Goal: Task Accomplishment & Management: Use online tool/utility

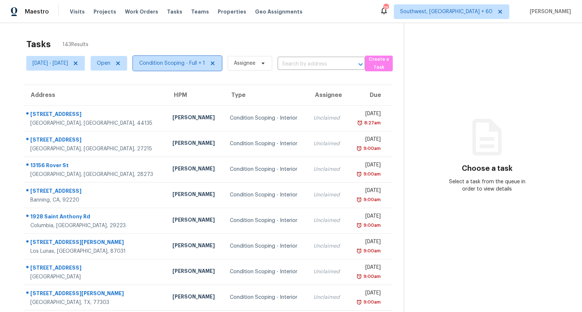
click at [201, 63] on span "Condition Scoping - Full + 1" at bounding box center [172, 63] width 66 height 7
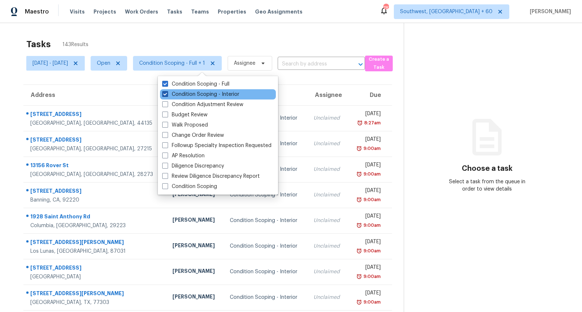
click at [183, 97] on label "Condition Scoping - Interior" at bounding box center [200, 94] width 77 height 7
click at [167, 95] on input "Condition Scoping - Interior" at bounding box center [164, 93] width 5 height 5
checkbox input "false"
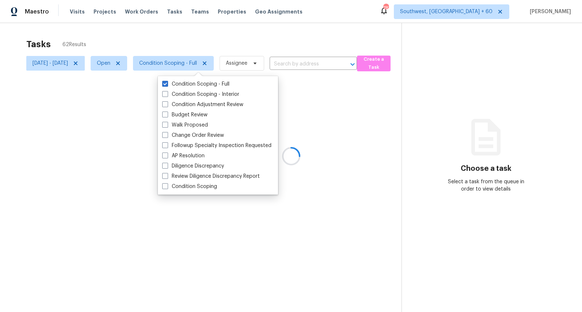
click at [147, 39] on div at bounding box center [291, 156] width 582 height 312
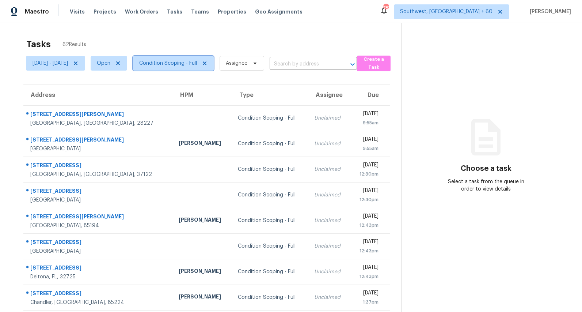
click at [180, 67] on span "Condition Scoping - Full" at bounding box center [173, 63] width 81 height 15
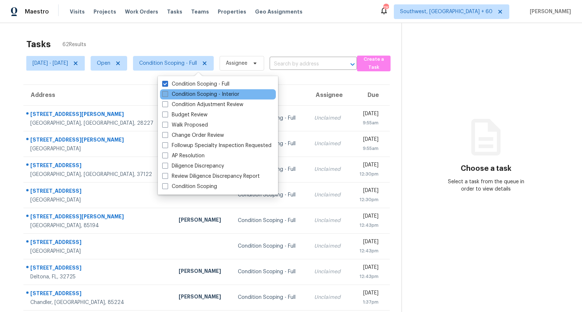
click at [181, 94] on label "Condition Scoping - Interior" at bounding box center [200, 94] width 77 height 7
click at [167, 94] on input "Condition Scoping - Interior" at bounding box center [164, 93] width 5 height 5
checkbox input "true"
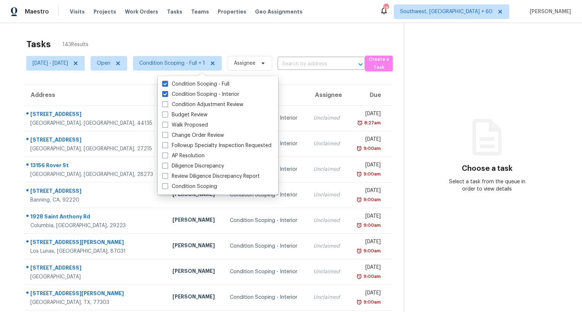
click at [149, 46] on div "Tasks 143 Results" at bounding box center [215, 44] width 378 height 19
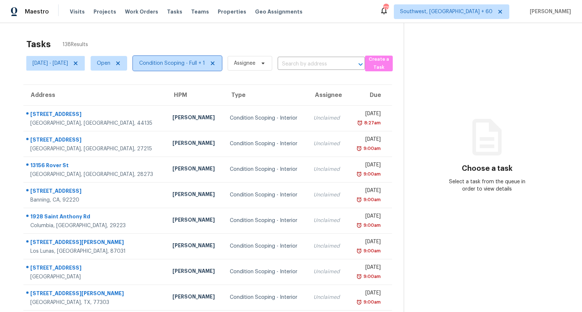
click at [203, 69] on span "Condition Scoping - Full + 1" at bounding box center [177, 63] width 89 height 15
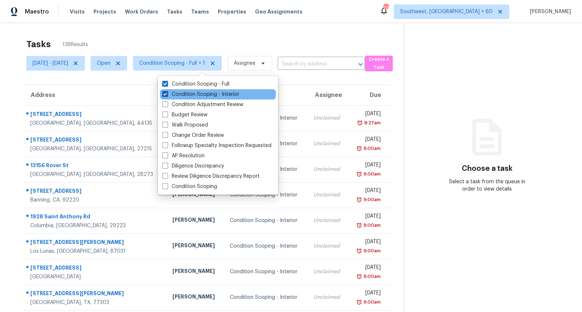
click at [189, 92] on label "Condition Scoping - Interior" at bounding box center [200, 94] width 77 height 7
click at [167, 92] on input "Condition Scoping - Interior" at bounding box center [164, 93] width 5 height 5
checkbox input "false"
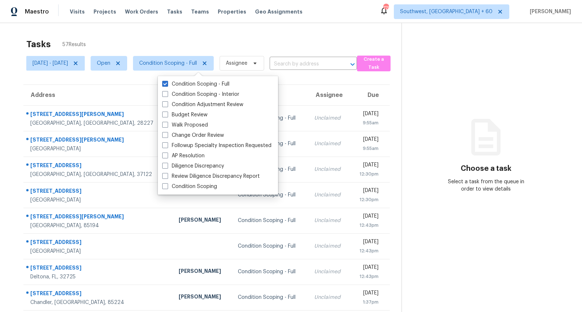
click at [159, 37] on div "Tasks 57 Results" at bounding box center [213, 44] width 375 height 19
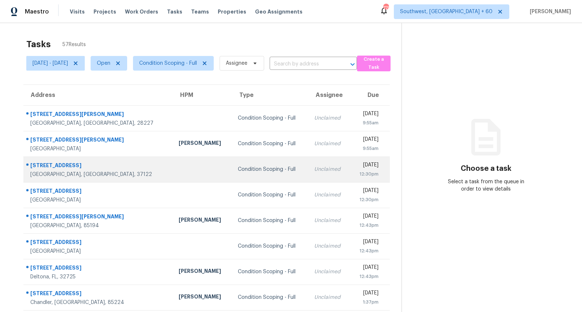
scroll to position [69, 0]
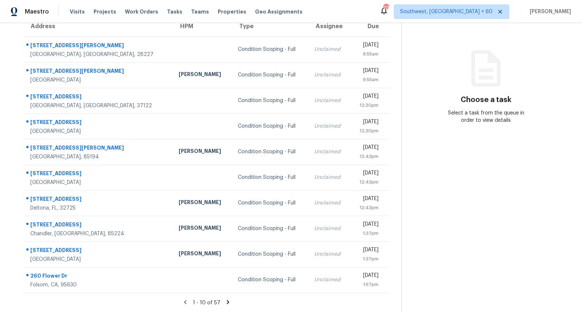
click at [231, 304] on icon at bounding box center [228, 302] width 7 height 7
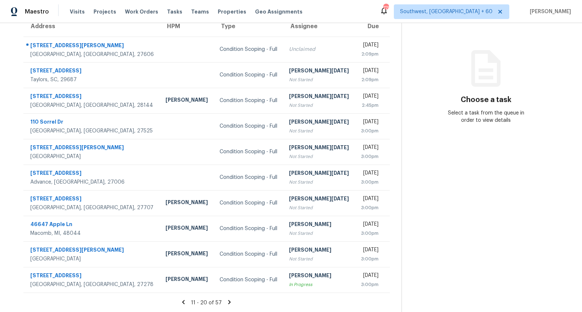
click at [233, 302] on icon at bounding box center [229, 302] width 7 height 7
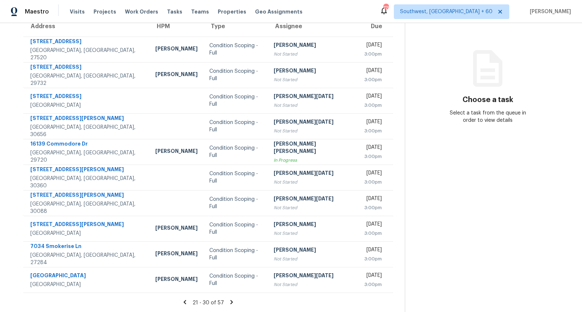
click at [233, 302] on icon at bounding box center [232, 302] width 3 height 4
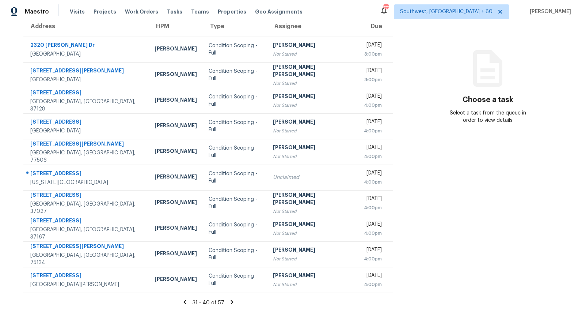
click at [233, 302] on icon at bounding box center [232, 302] width 3 height 4
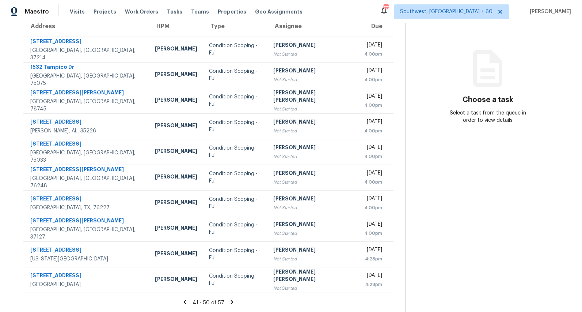
click at [233, 301] on icon at bounding box center [232, 302] width 3 height 4
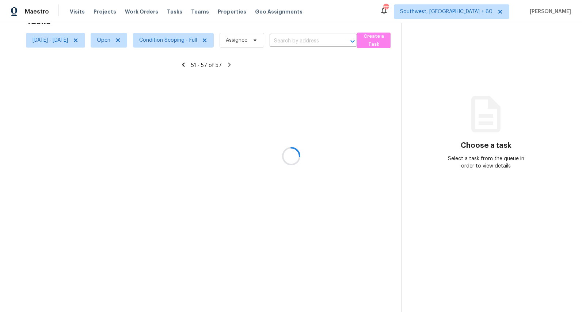
scroll to position [23, 0]
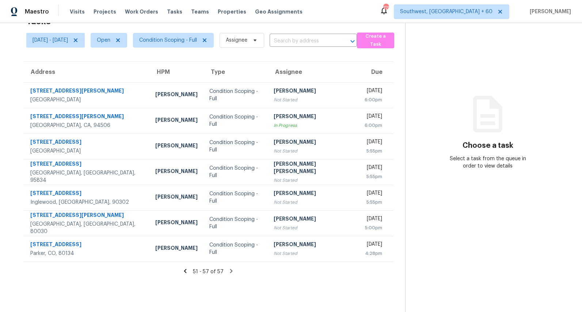
click at [189, 271] on icon at bounding box center [185, 271] width 7 height 7
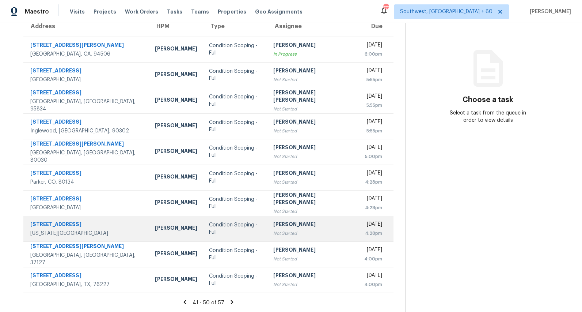
scroll to position [0, 0]
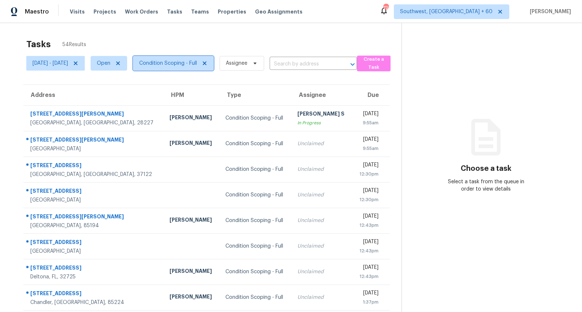
click at [197, 60] on span "Condition Scoping - Full" at bounding box center [168, 63] width 58 height 7
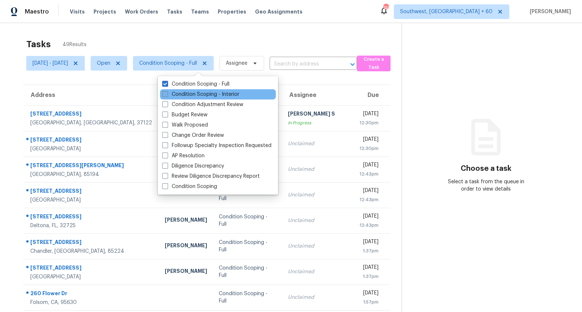
click at [189, 94] on label "Condition Scoping - Interior" at bounding box center [200, 94] width 77 height 7
click at [167, 94] on input "Condition Scoping - Interior" at bounding box center [164, 93] width 5 height 5
checkbox input "true"
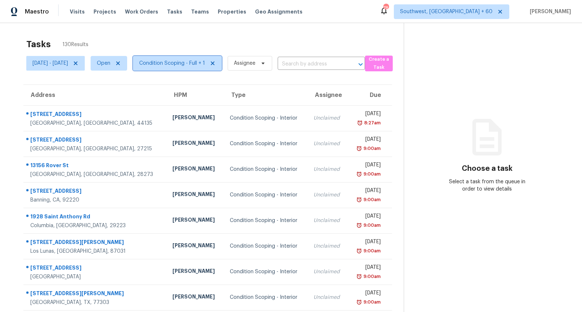
click at [185, 66] on span "Condition Scoping - Full + 1" at bounding box center [172, 63] width 66 height 7
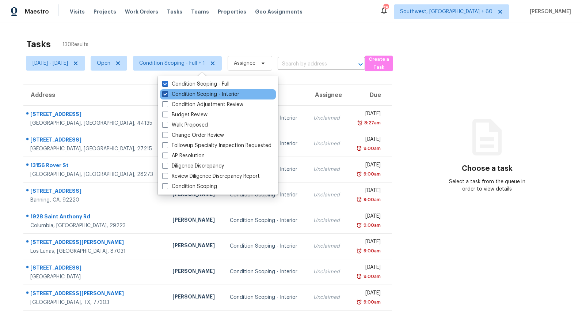
click at [181, 94] on label "Condition Scoping - Interior" at bounding box center [200, 94] width 77 height 7
click at [167, 94] on input "Condition Scoping - Interior" at bounding box center [164, 93] width 5 height 5
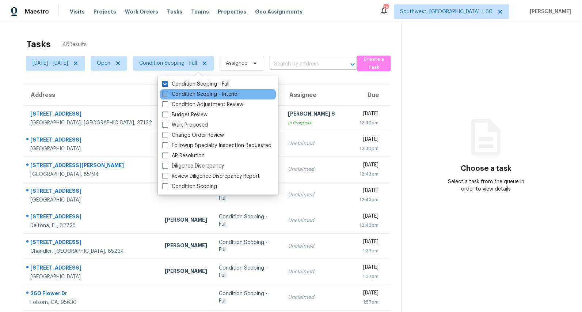
click at [178, 94] on label "Condition Scoping - Interior" at bounding box center [200, 94] width 77 height 7
click at [167, 94] on input "Condition Scoping - Interior" at bounding box center [164, 93] width 5 height 5
checkbox input "true"
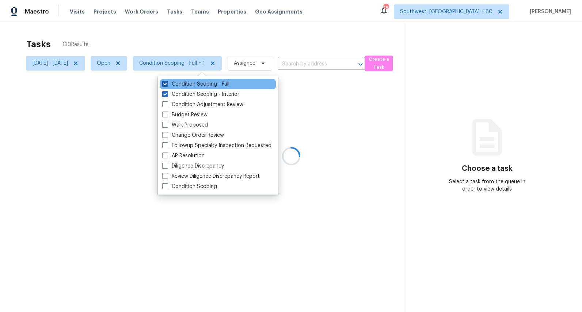
click at [175, 84] on label "Condition Scoping - Full" at bounding box center [195, 83] width 67 height 7
click at [167, 84] on input "Condition Scoping - Full" at bounding box center [164, 82] width 5 height 5
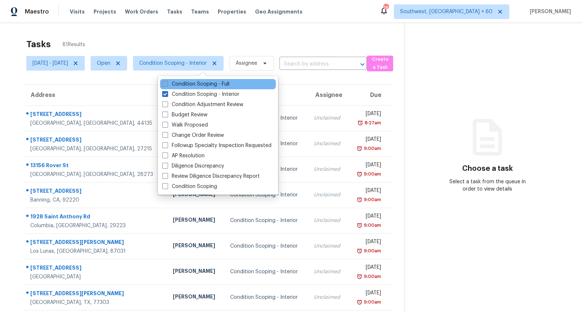
click at [175, 84] on label "Condition Scoping - Full" at bounding box center [195, 83] width 67 height 7
click at [167, 84] on input "Condition Scoping - Full" at bounding box center [164, 82] width 5 height 5
checkbox input "true"
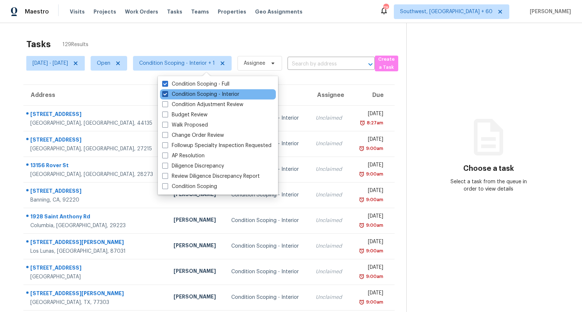
click at [177, 96] on label "Condition Scoping - Interior" at bounding box center [200, 94] width 77 height 7
click at [167, 95] on input "Condition Scoping - Interior" at bounding box center [164, 93] width 5 height 5
checkbox input "false"
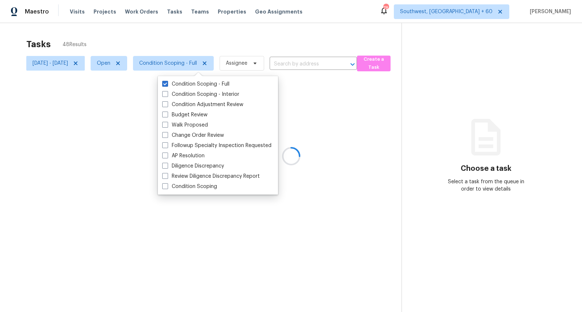
click at [146, 37] on div at bounding box center [291, 156] width 582 height 312
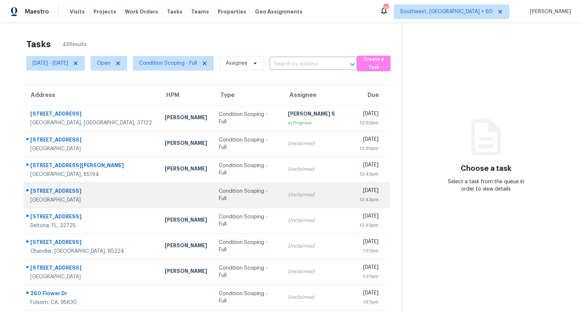
scroll to position [69, 0]
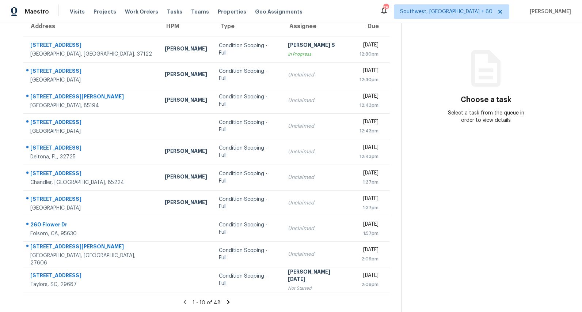
click at [231, 303] on icon at bounding box center [228, 302] width 7 height 7
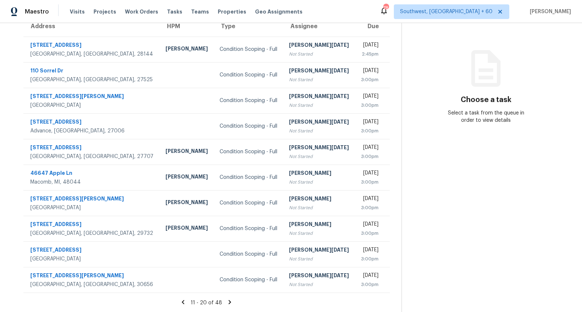
click at [231, 301] on icon at bounding box center [230, 302] width 3 height 4
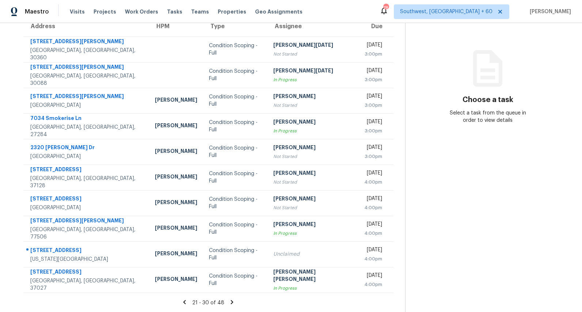
click at [231, 302] on icon at bounding box center [232, 302] width 7 height 7
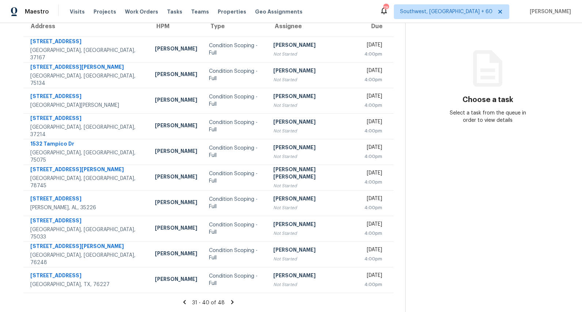
click at [234, 302] on icon at bounding box center [232, 302] width 7 height 7
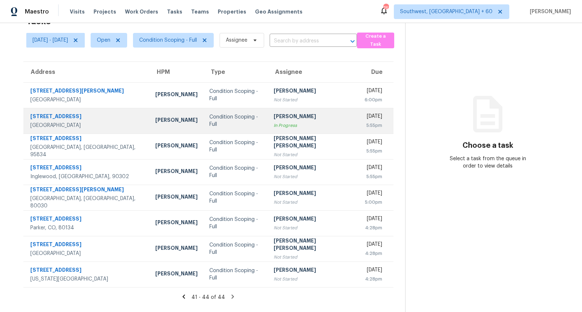
scroll to position [0, 0]
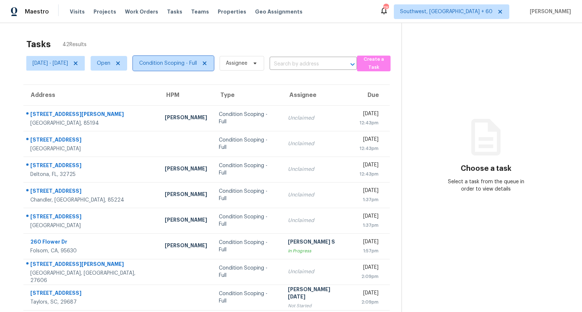
click at [189, 64] on span "Condition Scoping - Full" at bounding box center [168, 63] width 58 height 7
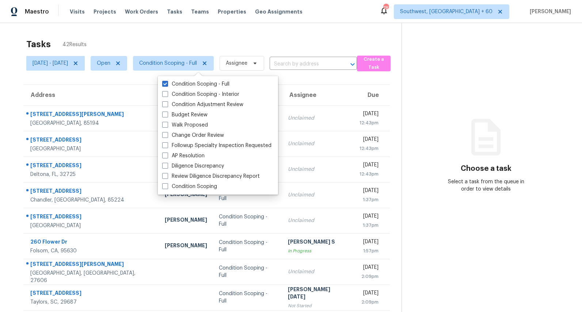
click at [160, 28] on div "Tasks 42 Results [DATE] - [DATE] Open Condition Scoping - Full Assignee ​ Creat…" at bounding box center [291, 202] width 582 height 358
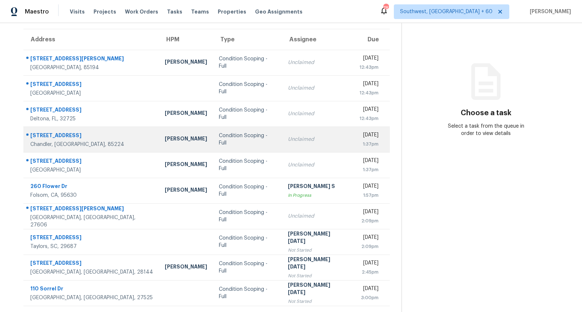
scroll to position [69, 0]
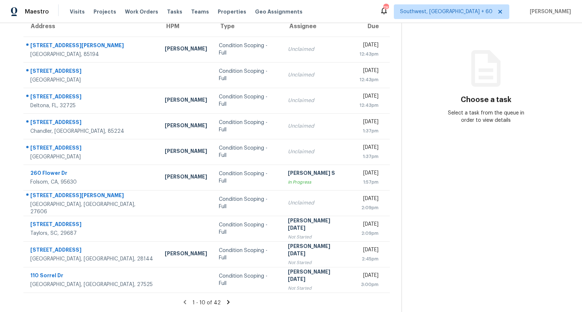
click at [232, 303] on icon at bounding box center [228, 302] width 7 height 7
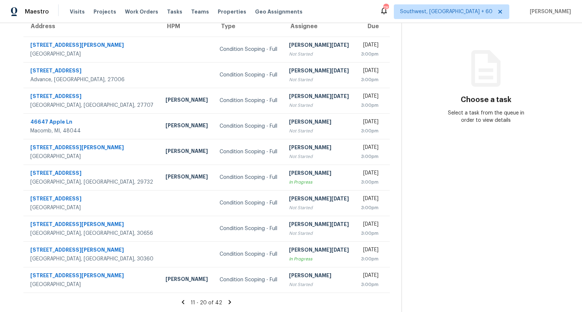
click at [231, 301] on icon at bounding box center [230, 302] width 3 height 4
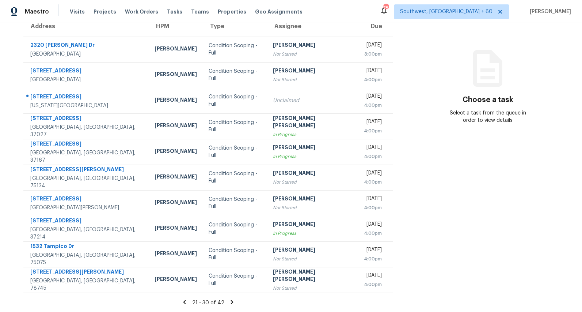
click at [234, 302] on icon at bounding box center [232, 302] width 3 height 4
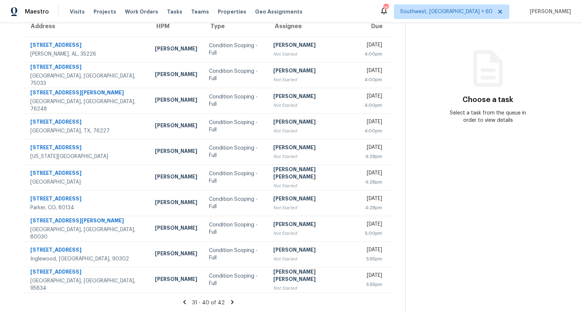
click at [232, 301] on icon at bounding box center [232, 302] width 3 height 4
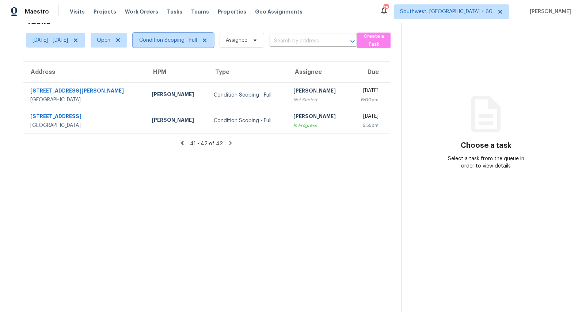
click at [172, 42] on span "Condition Scoping - Full" at bounding box center [168, 40] width 58 height 7
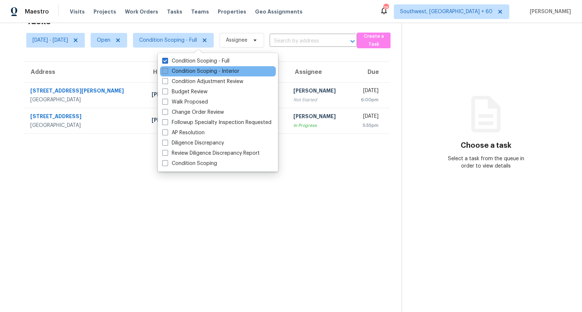
click at [178, 75] on label "Condition Scoping - Interior" at bounding box center [200, 71] width 77 height 7
click at [167, 72] on input "Condition Scoping - Interior" at bounding box center [164, 70] width 5 height 5
checkbox input "true"
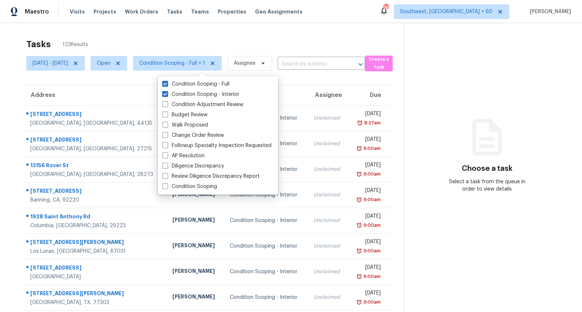
click at [444, 159] on div "Choose a task Select a task from the queue in order to view details" at bounding box center [487, 163] width 166 height 60
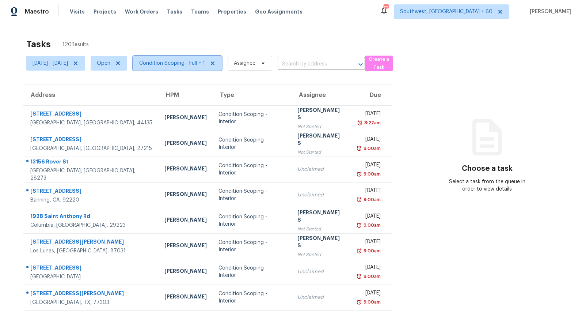
click at [196, 63] on span "Condition Scoping - Full + 1" at bounding box center [172, 63] width 66 height 7
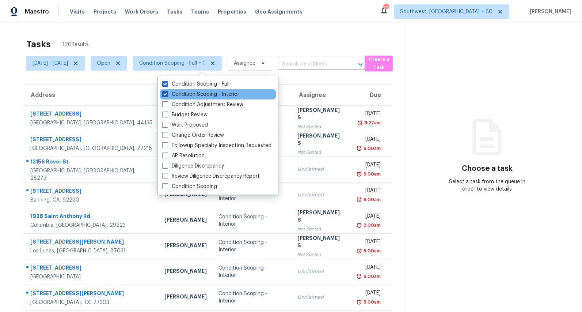
click at [200, 97] on label "Condition Scoping - Interior" at bounding box center [200, 94] width 77 height 7
click at [167, 95] on input "Condition Scoping - Interior" at bounding box center [164, 93] width 5 height 5
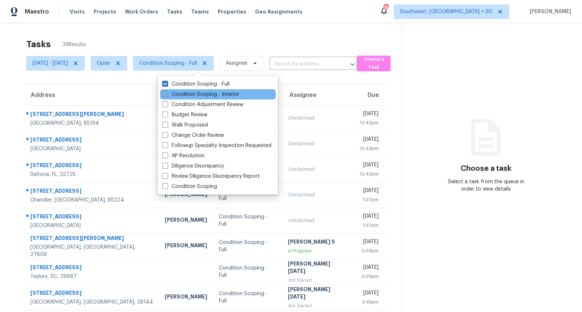
click at [202, 92] on label "Condition Scoping - Interior" at bounding box center [200, 94] width 77 height 7
click at [167, 92] on input "Condition Scoping - Interior" at bounding box center [164, 93] width 5 height 5
checkbox input "true"
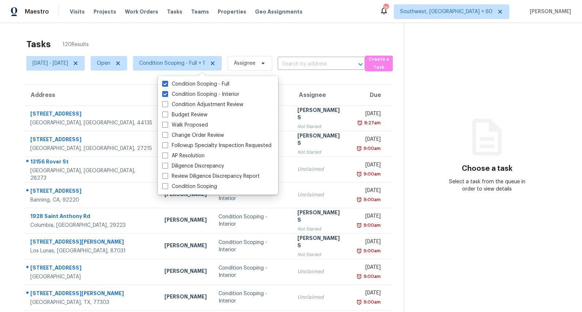
click at [199, 38] on div "Tasks 120 Results" at bounding box center [215, 44] width 378 height 19
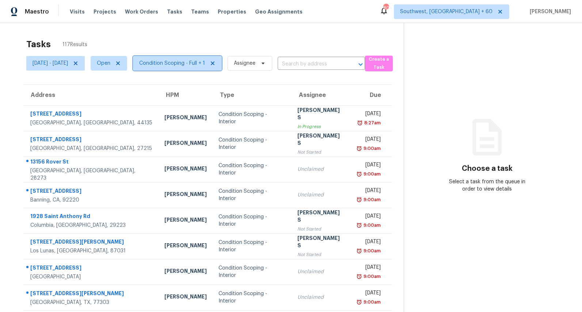
click at [188, 65] on span "Condition Scoping - Full + 1" at bounding box center [172, 63] width 66 height 7
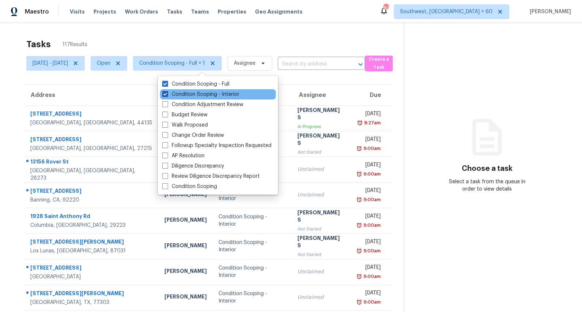
click at [183, 95] on label "Condition Scoping - Interior" at bounding box center [200, 94] width 77 height 7
click at [167, 95] on input "Condition Scoping - Interior" at bounding box center [164, 93] width 5 height 5
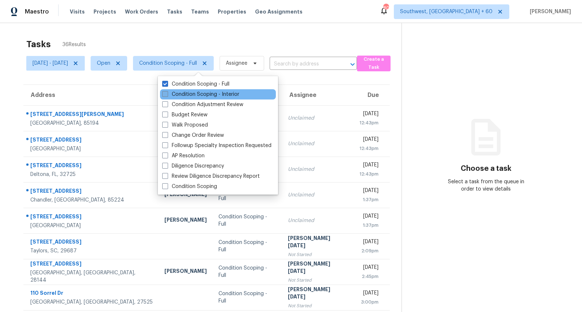
click at [185, 94] on label "Condition Scoping - Interior" at bounding box center [200, 94] width 77 height 7
click at [167, 94] on input "Condition Scoping - Interior" at bounding box center [164, 93] width 5 height 5
checkbox input "true"
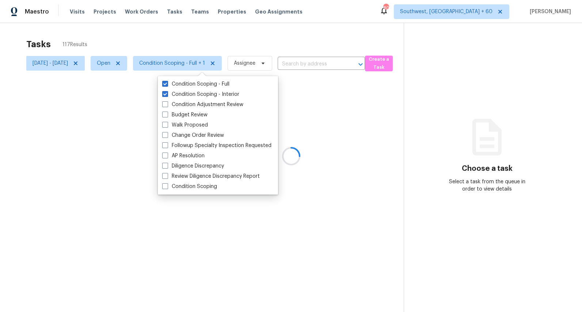
click at [170, 46] on div "Tasks 117 Results" at bounding box center [215, 44] width 378 height 19
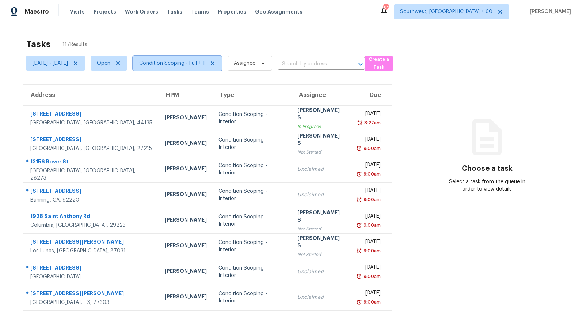
click at [204, 65] on span "Condition Scoping - Full + 1" at bounding box center [172, 63] width 66 height 7
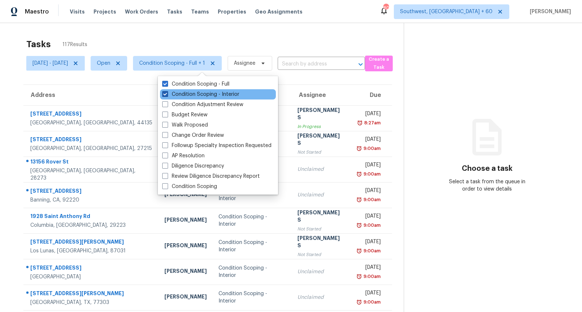
click at [201, 97] on label "Condition Scoping - Interior" at bounding box center [200, 94] width 77 height 7
click at [167, 95] on input "Condition Scoping - Interior" at bounding box center [164, 93] width 5 height 5
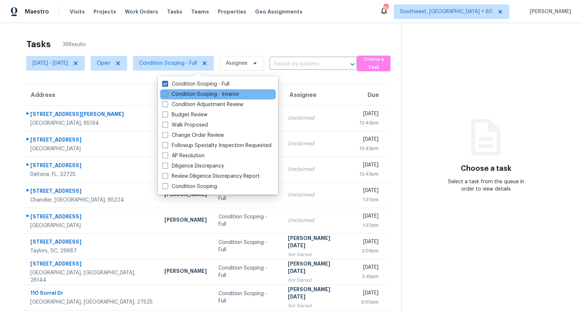
click at [199, 92] on label "Condition Scoping - Interior" at bounding box center [200, 94] width 77 height 7
click at [167, 92] on input "Condition Scoping - Interior" at bounding box center [164, 93] width 5 height 5
checkbox input "true"
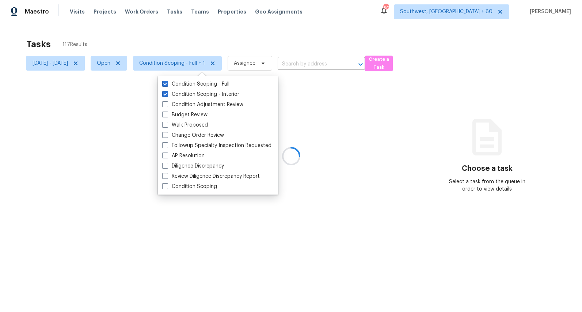
click at [146, 31] on div at bounding box center [291, 156] width 582 height 312
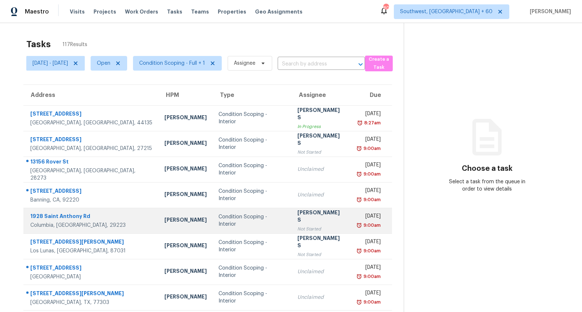
scroll to position [69, 0]
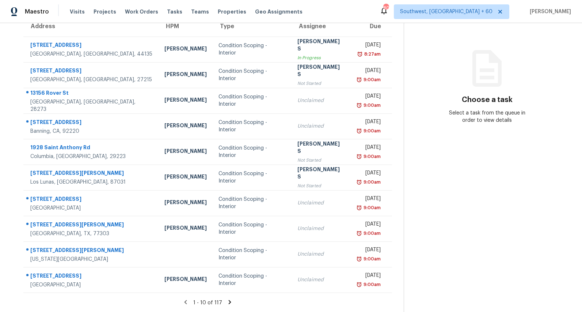
click at [231, 302] on icon at bounding box center [230, 302] width 3 height 4
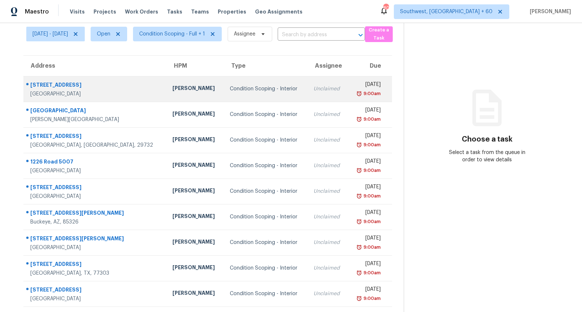
scroll to position [0, 0]
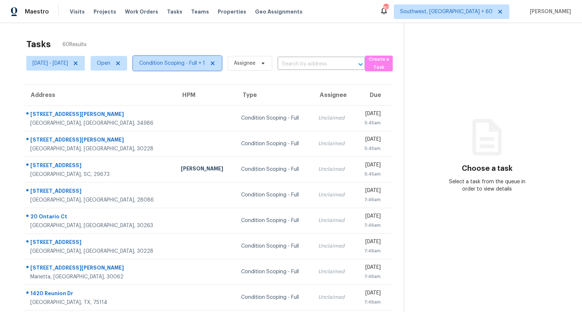
click at [204, 62] on span "Condition Scoping - Full + 1" at bounding box center [172, 63] width 66 height 7
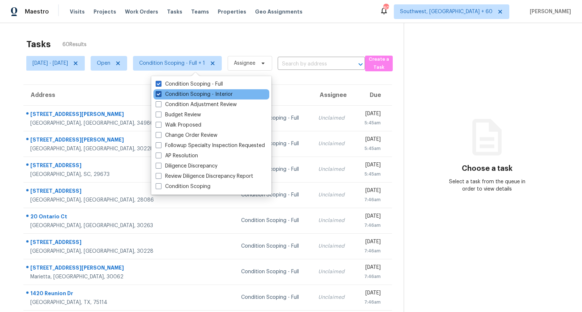
click at [186, 94] on label "Condition Scoping - Interior" at bounding box center [194, 94] width 77 height 7
click at [160, 94] on input "Condition Scoping - Interior" at bounding box center [158, 93] width 5 height 5
click at [186, 94] on label "Condition Scoping - Interior" at bounding box center [194, 94] width 77 height 7
click at [160, 94] on input "Condition Scoping - Interior" at bounding box center [158, 93] width 5 height 5
checkbox input "true"
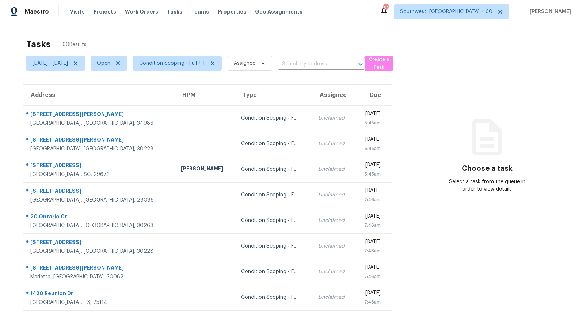
click at [142, 43] on div "Tasks 60 Results" at bounding box center [215, 44] width 378 height 19
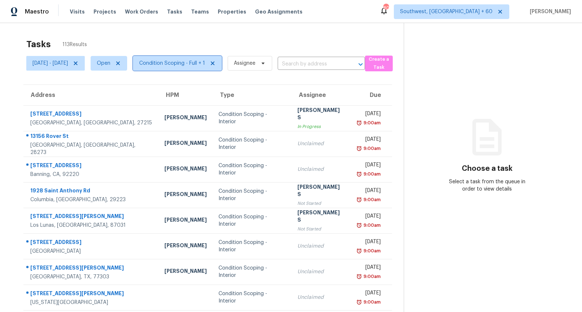
click at [191, 67] on span "Condition Scoping - Full + 1" at bounding box center [177, 63] width 89 height 15
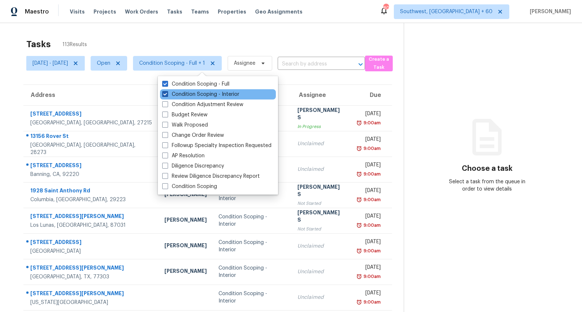
click at [182, 94] on label "Condition Scoping - Interior" at bounding box center [200, 94] width 77 height 7
click at [167, 94] on input "Condition Scoping - Interior" at bounding box center [164, 93] width 5 height 5
checkbox input "false"
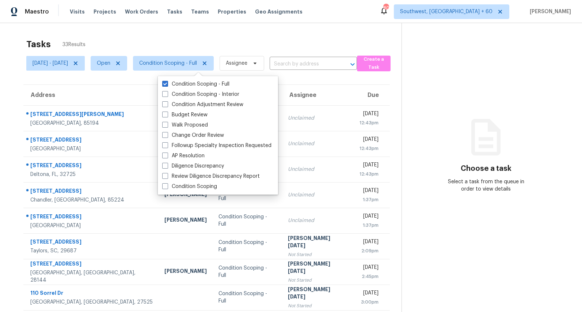
click at [209, 33] on div "Tasks 33 Results Mon, Aug 11 - Thu, Aug 14 Open Condition Scoping - Full Assign…" at bounding box center [291, 202] width 582 height 358
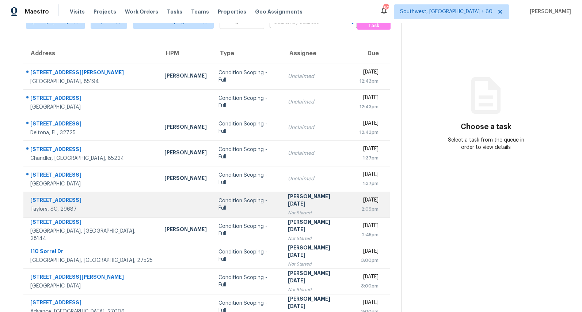
scroll to position [69, 0]
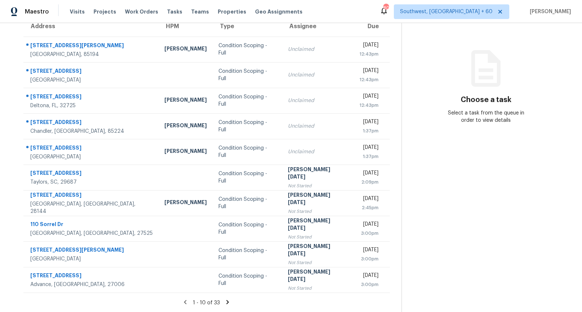
click at [230, 302] on icon at bounding box center [227, 302] width 7 height 7
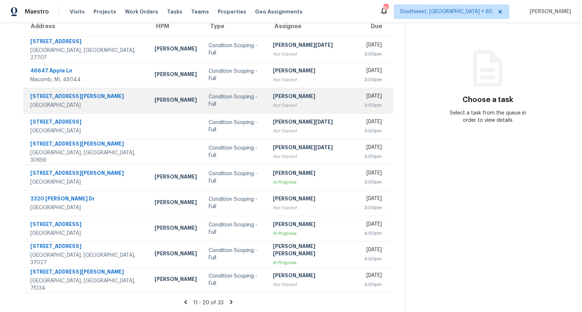
scroll to position [0, 0]
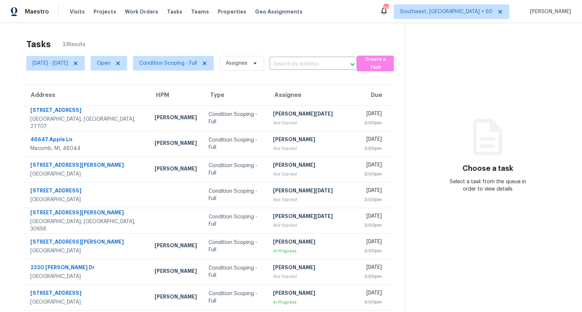
click at [240, 43] on div "Tasks 33 Results" at bounding box center [215, 44] width 379 height 19
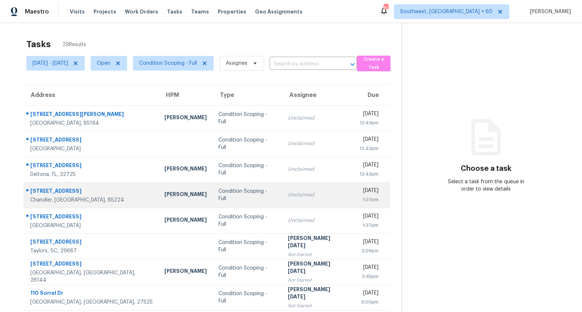
scroll to position [69, 0]
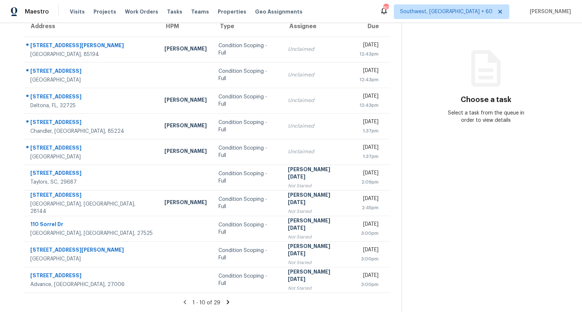
click at [230, 302] on icon at bounding box center [228, 302] width 3 height 4
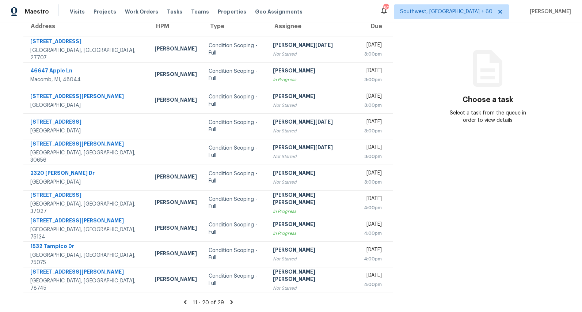
click at [233, 301] on icon at bounding box center [231, 302] width 3 height 4
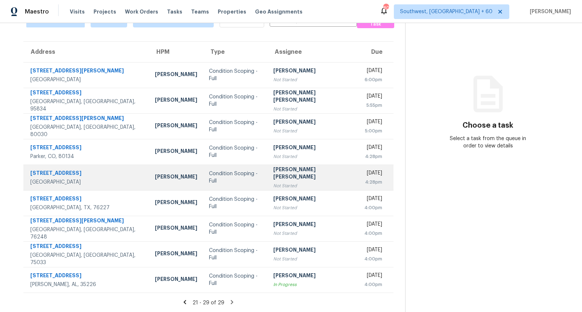
scroll to position [0, 0]
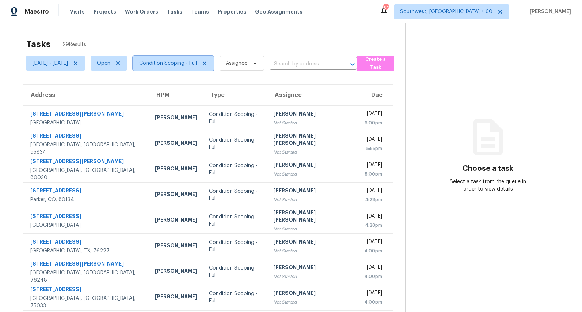
click at [184, 61] on span "Condition Scoping - Full" at bounding box center [168, 63] width 58 height 7
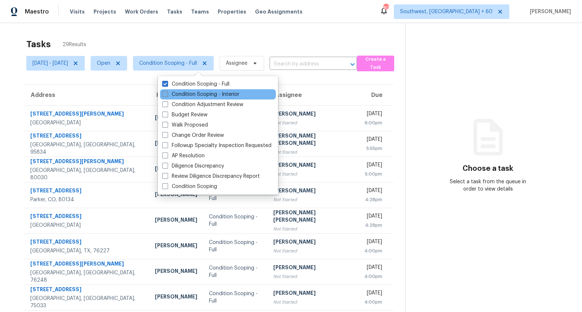
click at [175, 91] on label "Condition Scoping - Interior" at bounding box center [200, 94] width 77 height 7
click at [167, 91] on input "Condition Scoping - Interior" at bounding box center [164, 93] width 5 height 5
checkbox input "true"
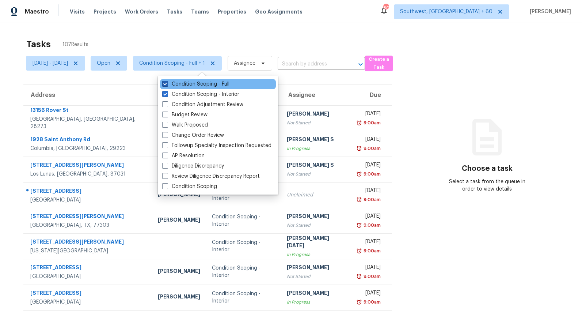
click at [177, 86] on label "Condition Scoping - Full" at bounding box center [195, 83] width 67 height 7
click at [167, 85] on input "Condition Scoping - Full" at bounding box center [164, 82] width 5 height 5
click at [177, 86] on label "Condition Scoping - Full" at bounding box center [195, 83] width 67 height 7
click at [167, 85] on input "Condition Scoping - Full" at bounding box center [164, 82] width 5 height 5
checkbox input "true"
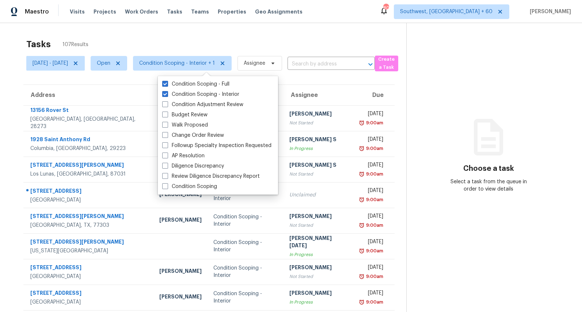
click at [159, 34] on div "Tasks 107 Results Mon, Aug 11 - Thu, Aug 14 Open Condition Scoping - Interior +…" at bounding box center [291, 202] width 582 height 358
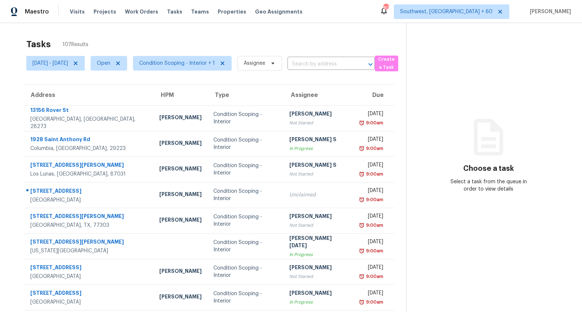
drag, startPoint x: 101, startPoint y: 44, endPoint x: 19, endPoint y: 41, distance: 81.9
click at [19, 41] on section "Tasks 107 Results Mon, Aug 11 - Thu, Aug 14 Open Condition Scoping - Interior +…" at bounding box center [209, 208] width 395 height 346
drag, startPoint x: 19, startPoint y: 41, endPoint x: 107, endPoint y: 41, distance: 88.1
click at [107, 41] on section "Tasks 107 Results Mon, Aug 11 - Thu, Aug 14 Open Condition Scoping - Interior +…" at bounding box center [209, 208] width 395 height 346
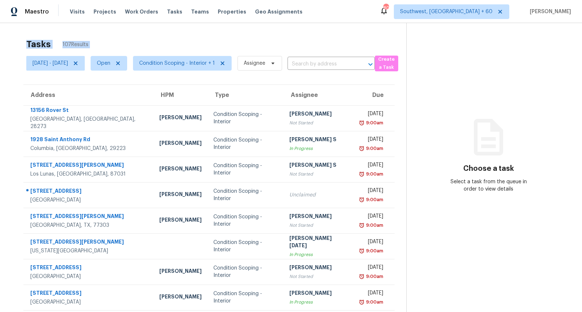
click at [107, 41] on div "Tasks 107 Results" at bounding box center [216, 44] width 380 height 19
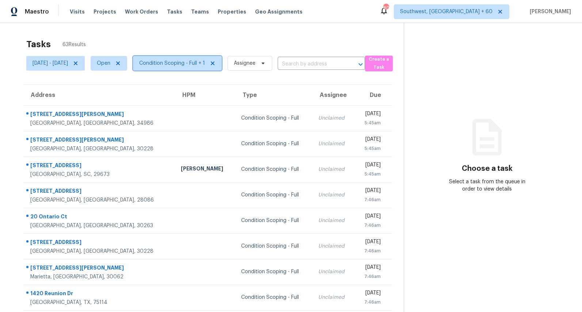
click at [193, 66] on span "Condition Scoping - Full + 1" at bounding box center [172, 63] width 66 height 7
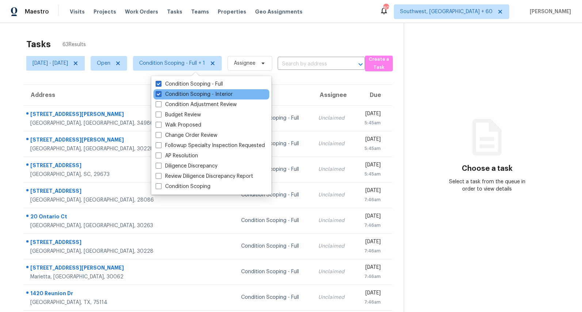
click at [183, 90] on div "Condition Scoping - Interior" at bounding box center [212, 94] width 116 height 10
click at [182, 96] on label "Condition Scoping - Interior" at bounding box center [194, 94] width 77 height 7
click at [160, 95] on input "Condition Scoping - Interior" at bounding box center [158, 93] width 5 height 5
click at [182, 96] on label "Condition Scoping - Interior" at bounding box center [194, 94] width 77 height 7
click at [160, 95] on input "Condition Scoping - Interior" at bounding box center [158, 93] width 5 height 5
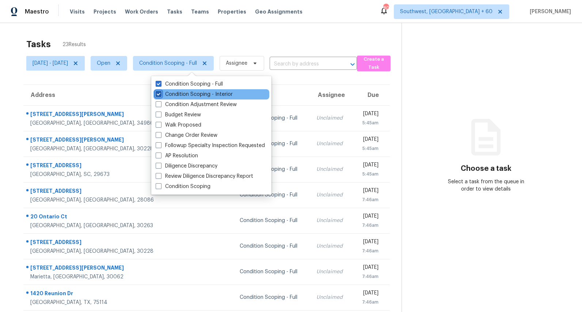
checkbox input "true"
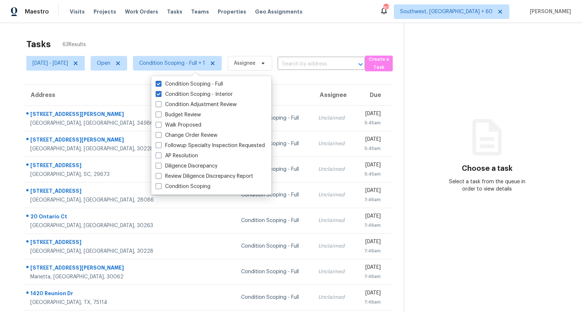
click at [129, 36] on div "Tasks 63 Results" at bounding box center [215, 44] width 378 height 19
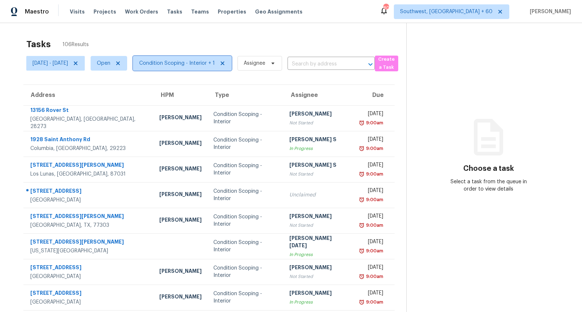
click at [227, 69] on span "Condition Scoping - Interior + 1" at bounding box center [182, 63] width 99 height 15
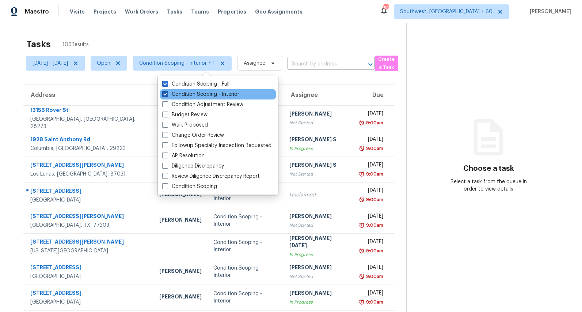
click at [204, 94] on label "Condition Scoping - Interior" at bounding box center [200, 94] width 77 height 7
click at [167, 94] on input "Condition Scoping - Interior" at bounding box center [164, 93] width 5 height 5
checkbox input "false"
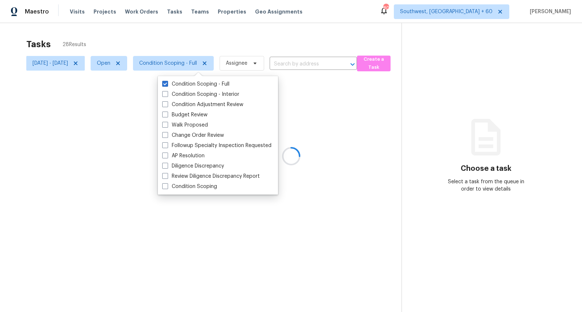
click at [181, 29] on div at bounding box center [291, 156] width 582 height 312
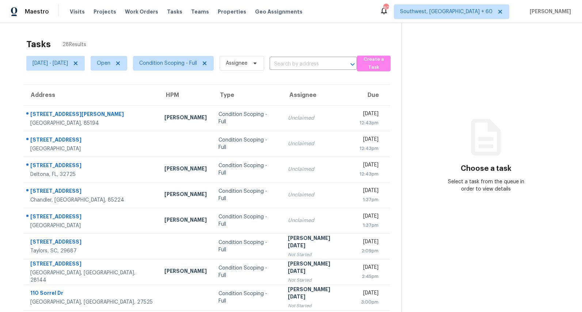
scroll to position [69, 0]
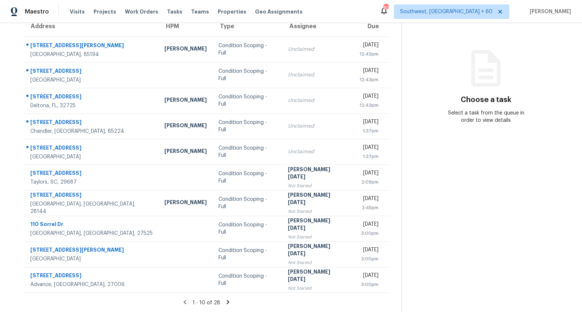
click at [231, 301] on icon at bounding box center [228, 302] width 7 height 7
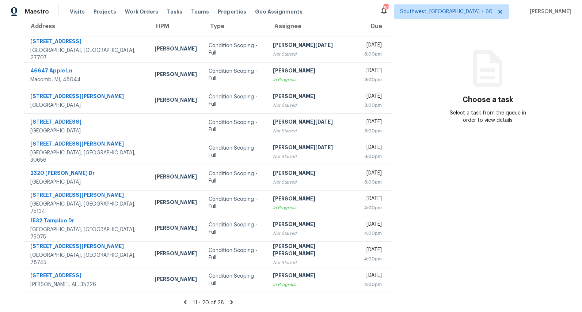
click at [233, 302] on icon at bounding box center [231, 302] width 7 height 7
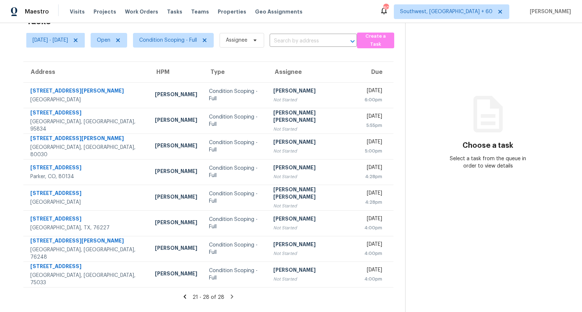
click at [186, 295] on icon at bounding box center [185, 296] width 3 height 4
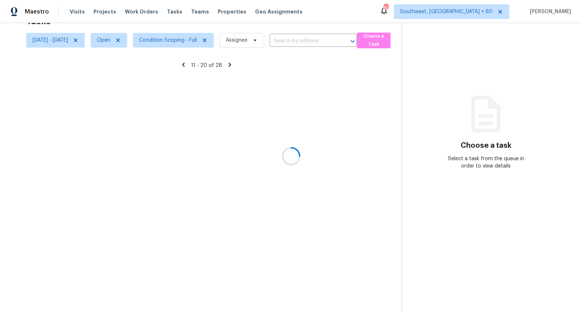
scroll to position [69, 0]
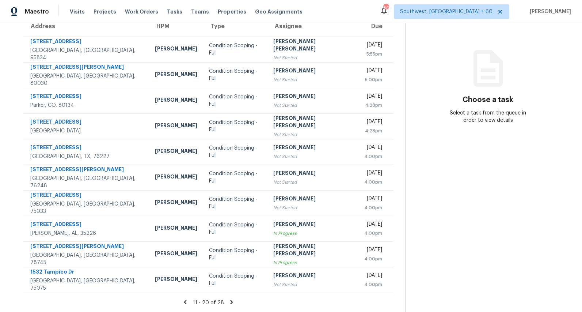
click at [187, 302] on icon at bounding box center [185, 302] width 3 height 4
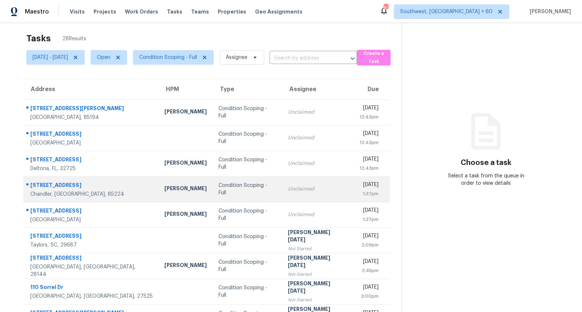
scroll to position [0, 0]
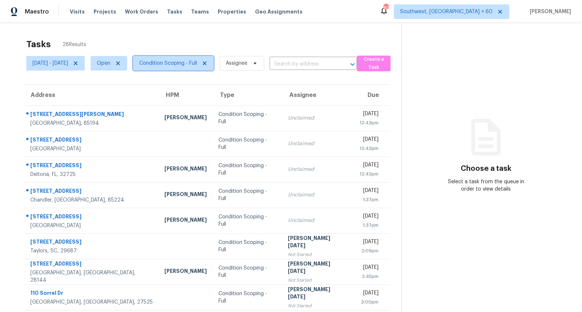
click at [189, 65] on span "Condition Scoping - Full" at bounding box center [168, 63] width 58 height 7
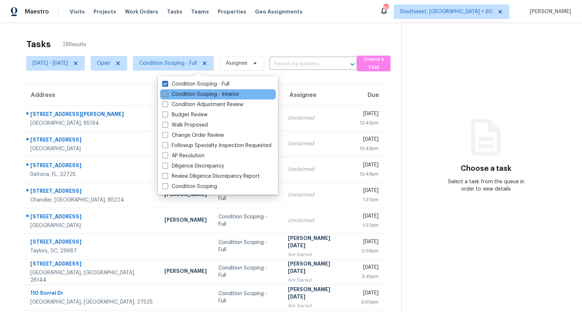
click at [185, 95] on label "Condition Scoping - Interior" at bounding box center [200, 94] width 77 height 7
click at [167, 95] on input "Condition Scoping - Interior" at bounding box center [164, 93] width 5 height 5
checkbox input "true"
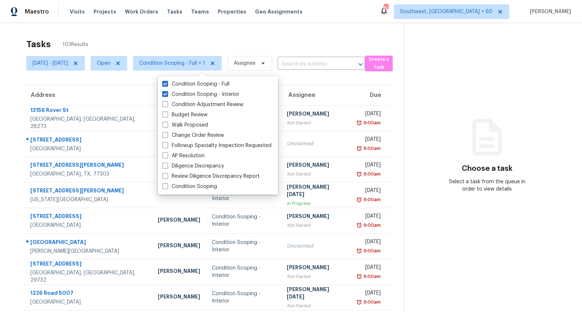
click at [139, 40] on div "Tasks 103 Results" at bounding box center [215, 44] width 378 height 19
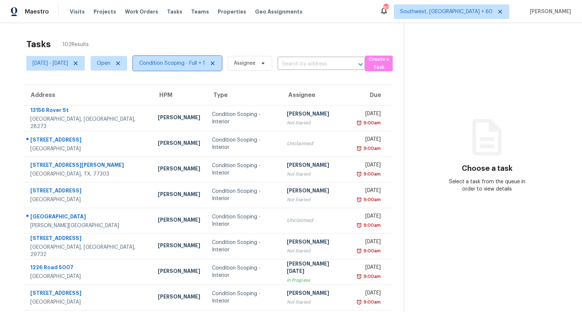
click at [194, 63] on span "Condition Scoping - Full + 1" at bounding box center [172, 63] width 66 height 7
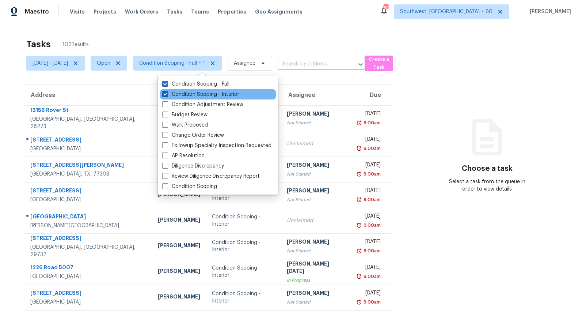
click at [186, 96] on label "Condition Scoping - Interior" at bounding box center [200, 94] width 77 height 7
click at [167, 95] on input "Condition Scoping - Interior" at bounding box center [164, 93] width 5 height 5
checkbox input "false"
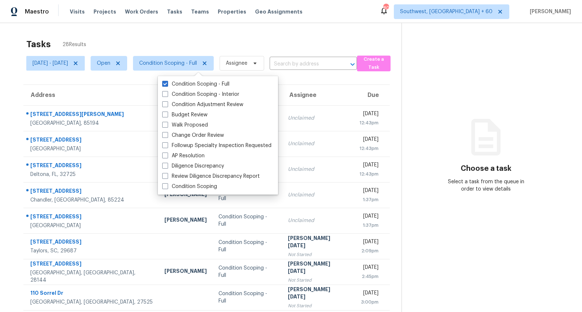
click at [169, 43] on div "Tasks 28 Results" at bounding box center [213, 44] width 375 height 19
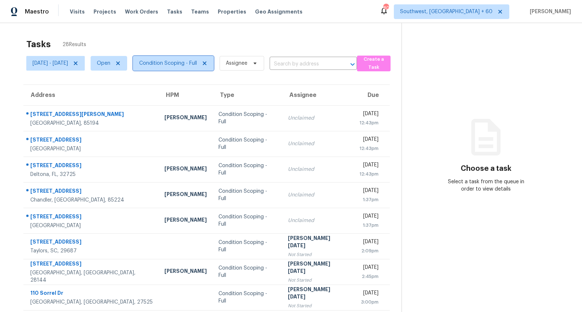
click at [177, 68] on span "Condition Scoping - Full" at bounding box center [173, 63] width 81 height 15
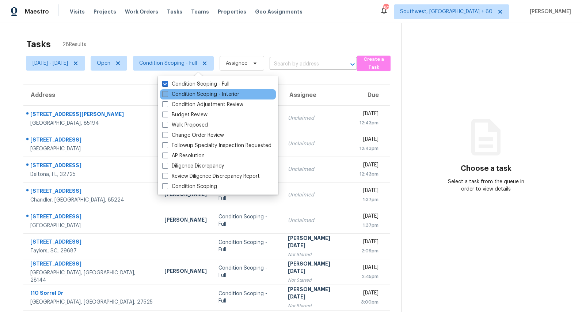
click at [177, 92] on label "Condition Scoping - Interior" at bounding box center [200, 94] width 77 height 7
click at [167, 92] on input "Condition Scoping - Interior" at bounding box center [164, 93] width 5 height 5
checkbox input "true"
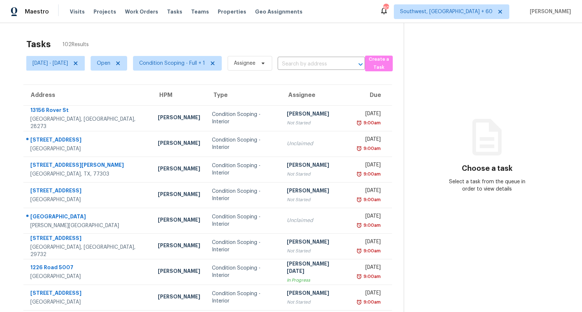
click at [131, 35] on div "Tasks 102 Results" at bounding box center [215, 44] width 378 height 19
click at [193, 58] on span "Condition Scoping - Full + 1" at bounding box center [177, 63] width 89 height 15
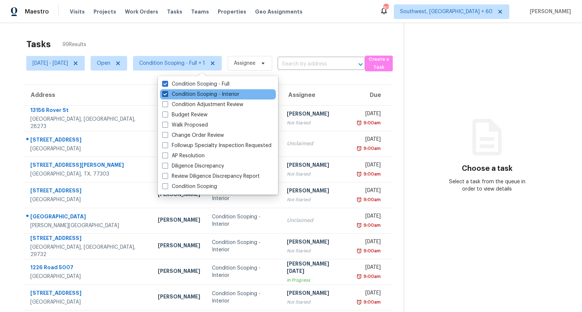
click at [188, 92] on label "Condition Scoping - Interior" at bounding box center [200, 94] width 77 height 7
click at [167, 92] on input "Condition Scoping - Interior" at bounding box center [164, 93] width 5 height 5
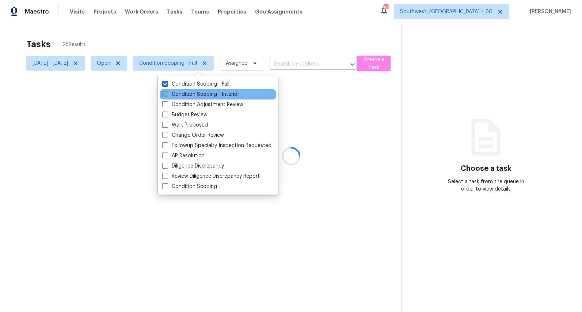
click at [188, 92] on label "Condition Scoping - Interior" at bounding box center [200, 94] width 77 height 7
click at [167, 92] on input "Condition Scoping - Interior" at bounding box center [164, 93] width 5 height 5
checkbox input "true"
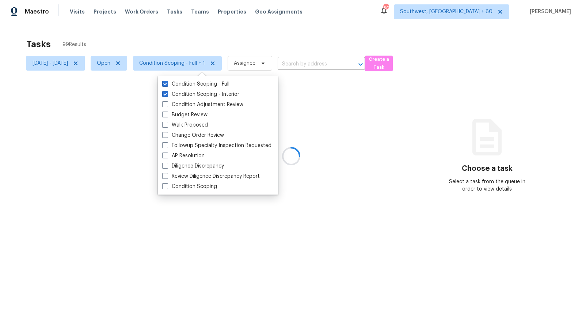
click at [154, 41] on div "Tasks 99 Results" at bounding box center [215, 44] width 378 height 19
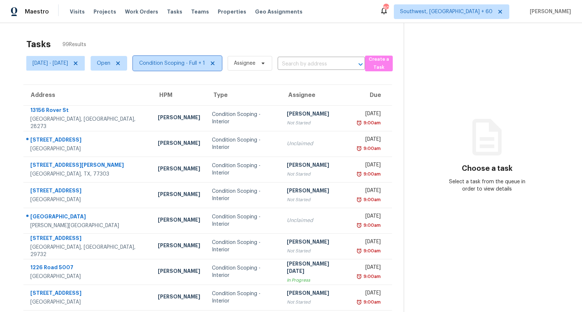
click at [187, 63] on span "Condition Scoping - Full + 1" at bounding box center [172, 63] width 66 height 7
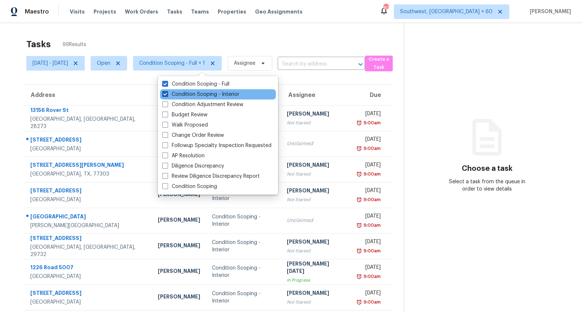
click at [193, 94] on label "Condition Scoping - Interior" at bounding box center [200, 94] width 77 height 7
click at [167, 94] on input "Condition Scoping - Interior" at bounding box center [164, 93] width 5 height 5
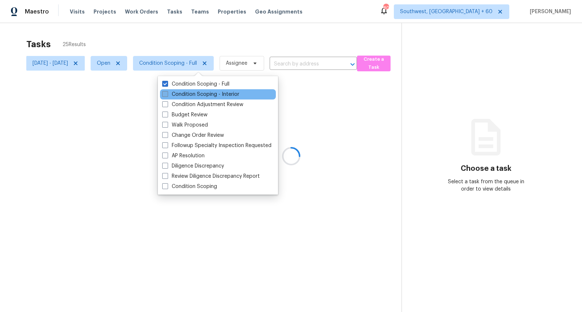
click at [193, 94] on label "Condition Scoping - Interior" at bounding box center [200, 94] width 77 height 7
click at [167, 94] on input "Condition Scoping - Interior" at bounding box center [164, 93] width 5 height 5
checkbox input "true"
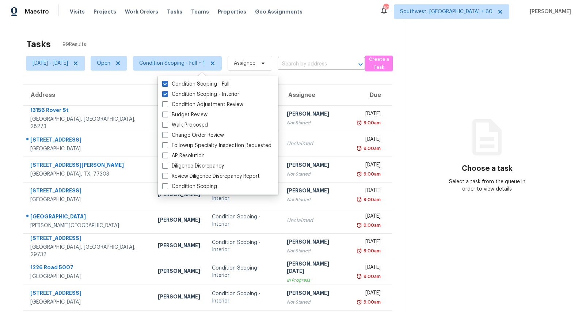
click at [153, 38] on div "Tasks 99 Results" at bounding box center [215, 44] width 378 height 19
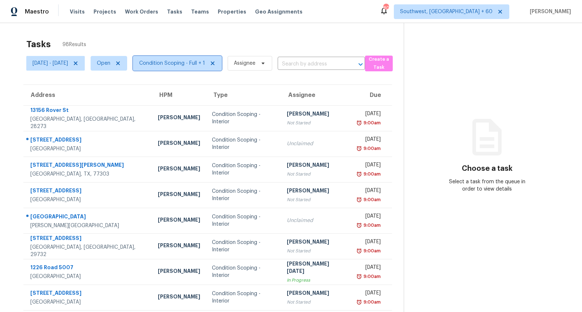
click at [190, 63] on span "Condition Scoping - Full + 1" at bounding box center [172, 63] width 66 height 7
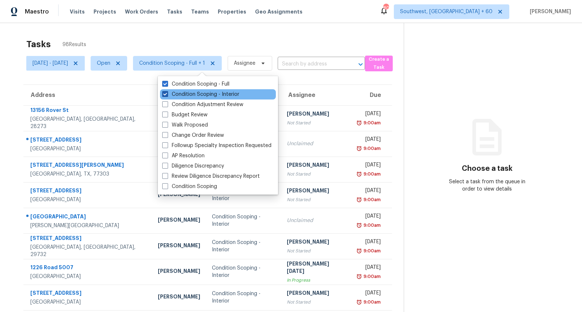
click at [186, 91] on label "Condition Scoping - Interior" at bounding box center [200, 94] width 77 height 7
click at [167, 91] on input "Condition Scoping - Interior" at bounding box center [164, 93] width 5 height 5
checkbox input "false"
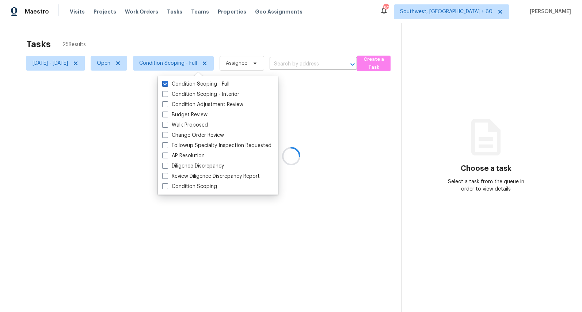
click at [153, 34] on div at bounding box center [291, 156] width 582 height 312
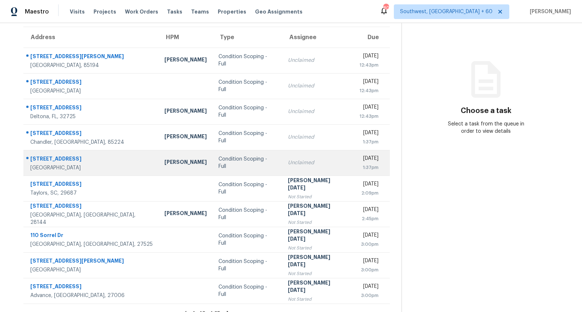
scroll to position [65, 0]
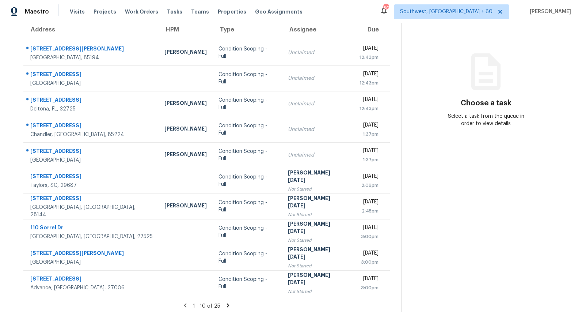
click at [229, 305] on icon at bounding box center [228, 305] width 3 height 4
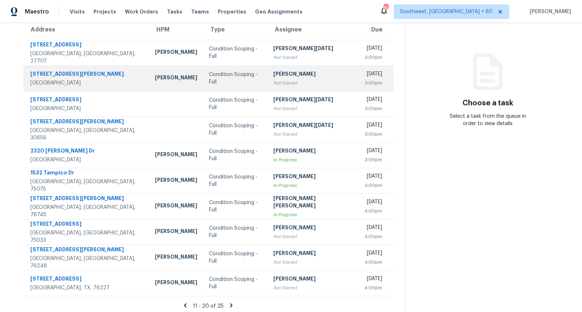
scroll to position [0, 0]
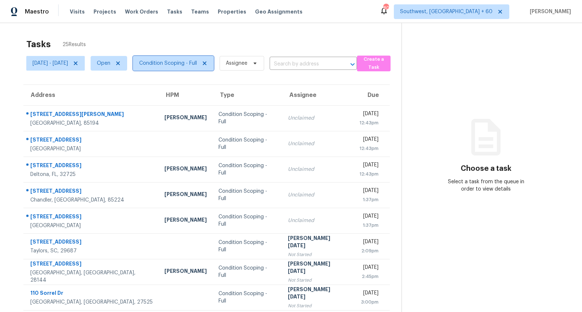
click at [183, 64] on span "Condition Scoping - Full" at bounding box center [168, 63] width 58 height 7
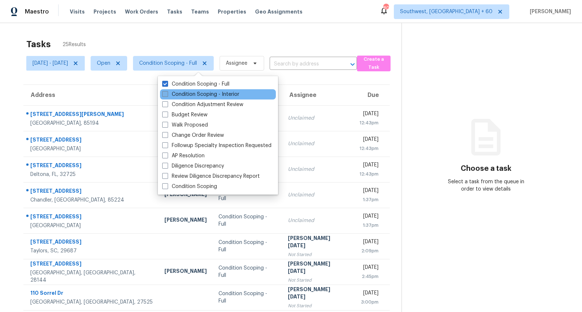
click at [178, 92] on label "Condition Scoping - Interior" at bounding box center [200, 94] width 77 height 7
click at [167, 92] on input "Condition Scoping - Interior" at bounding box center [164, 93] width 5 height 5
checkbox input "true"
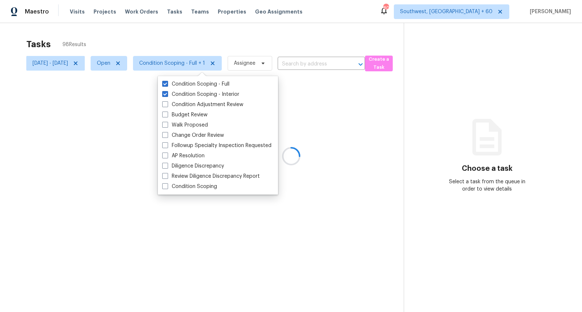
click at [148, 37] on div at bounding box center [291, 156] width 582 height 312
